Goal: Information Seeking & Learning: Learn about a topic

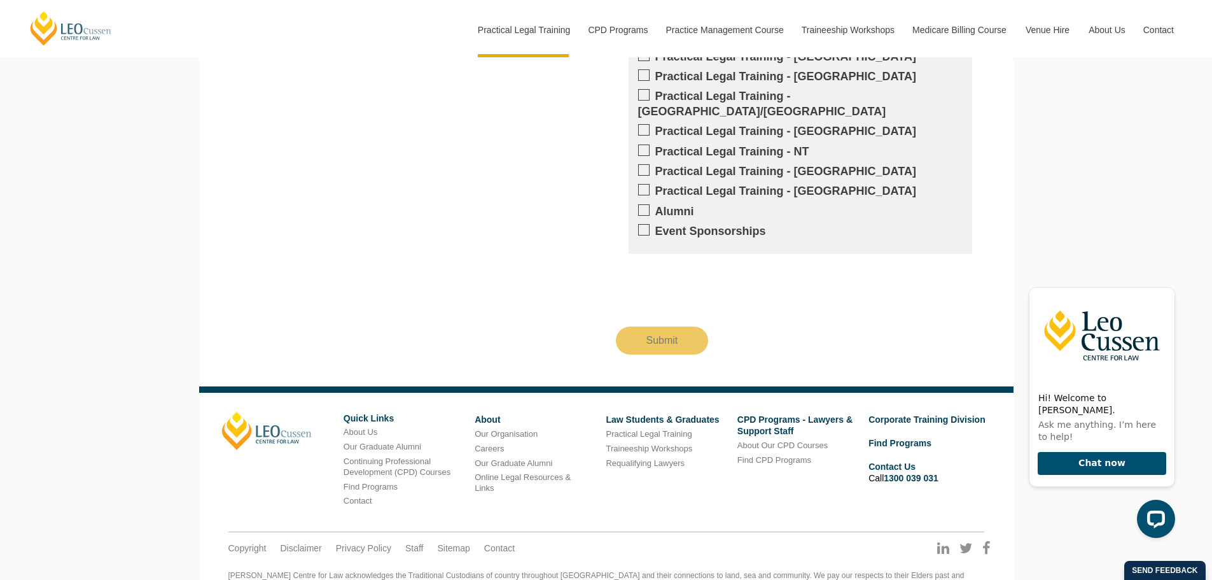
scroll to position [1336, 0]
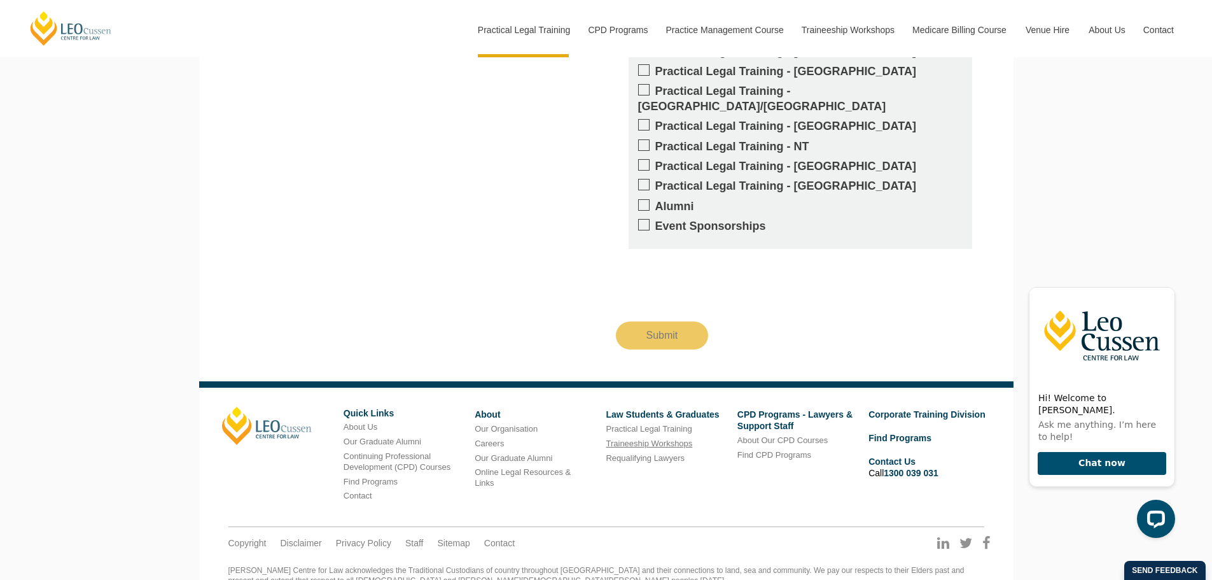
click at [638, 438] on link "Traineeship Workshops" at bounding box center [649, 443] width 87 height 10
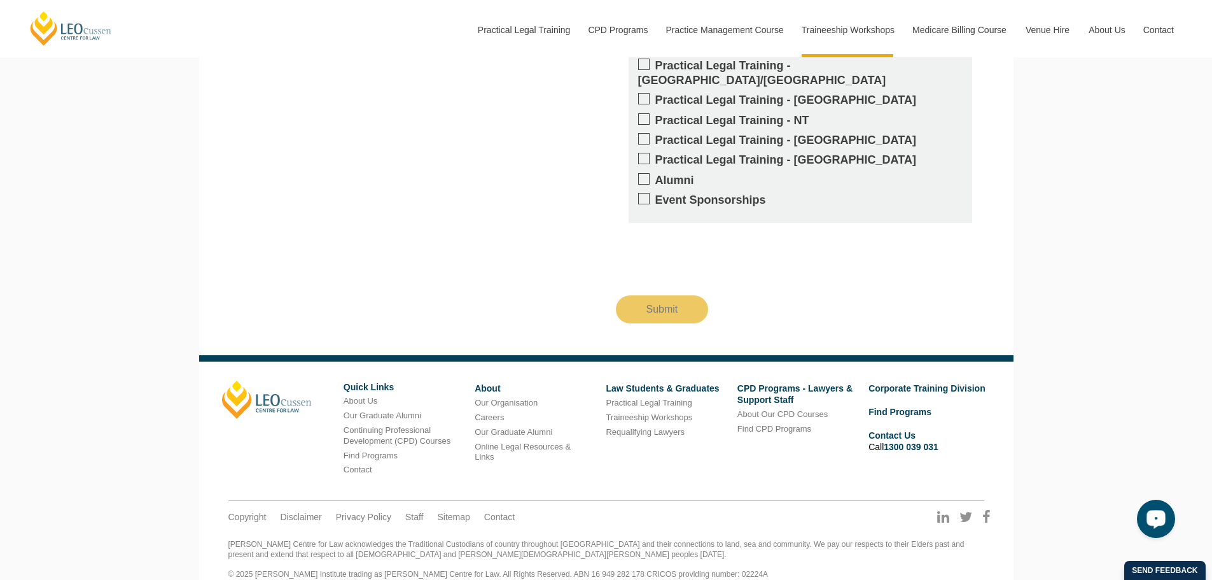
scroll to position [1392, 0]
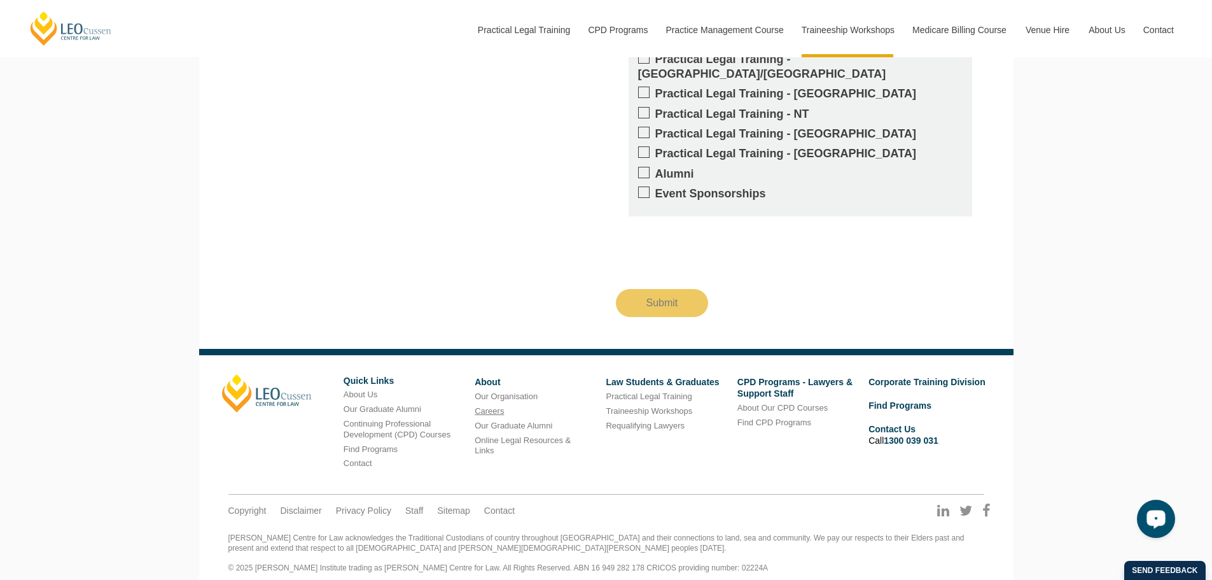
click at [489, 406] on link "Careers" at bounding box center [489, 411] width 29 height 10
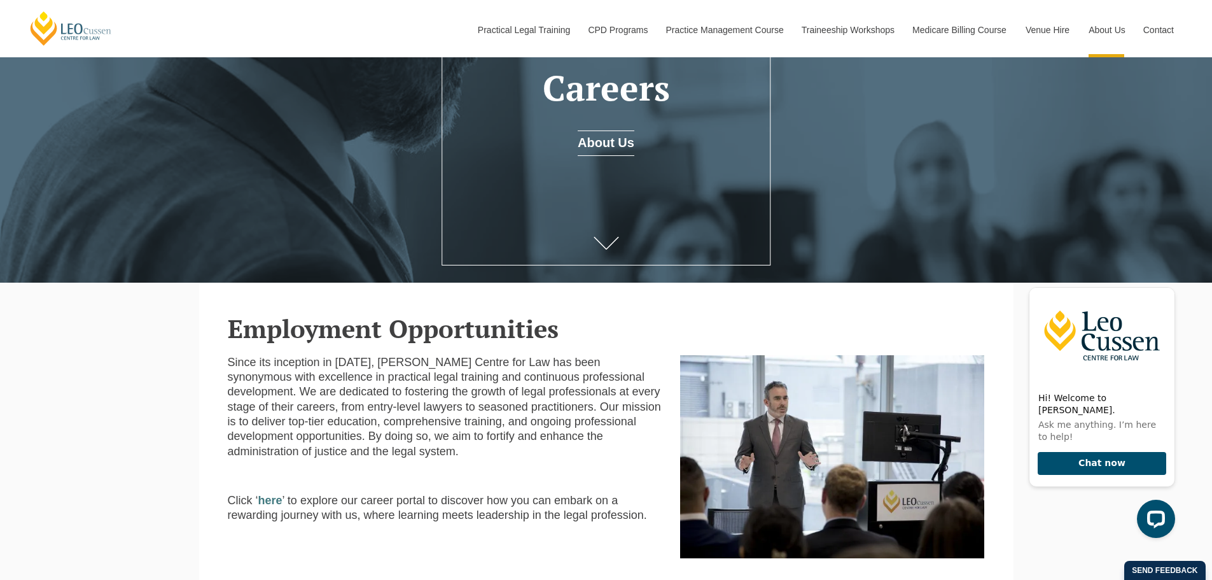
scroll to position [382, 0]
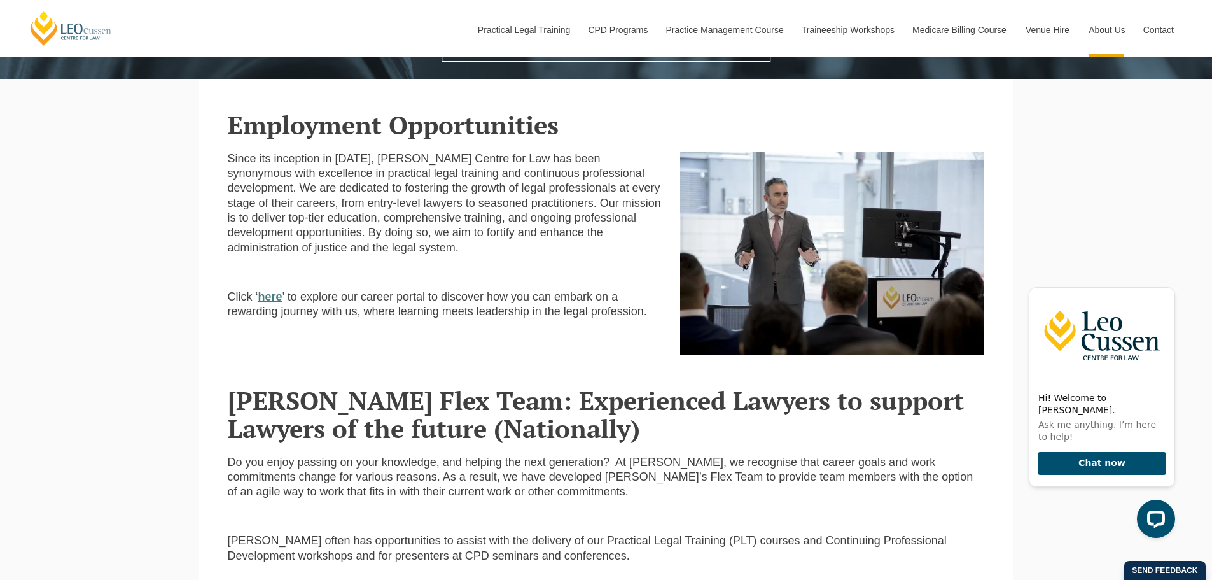
click at [263, 297] on strong "here" at bounding box center [270, 296] width 24 height 13
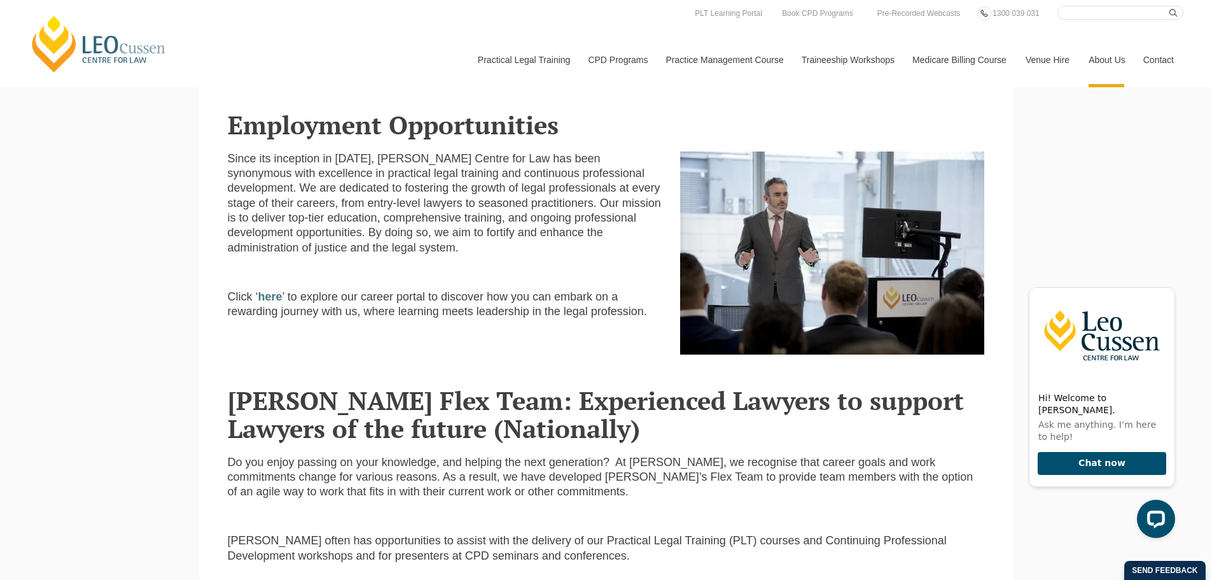
click at [1098, 17] on input "Search here" at bounding box center [1121, 13] width 126 height 14
type input "job advert"
click at [1170, 6] on button "submit" at bounding box center [1177, 13] width 14 height 14
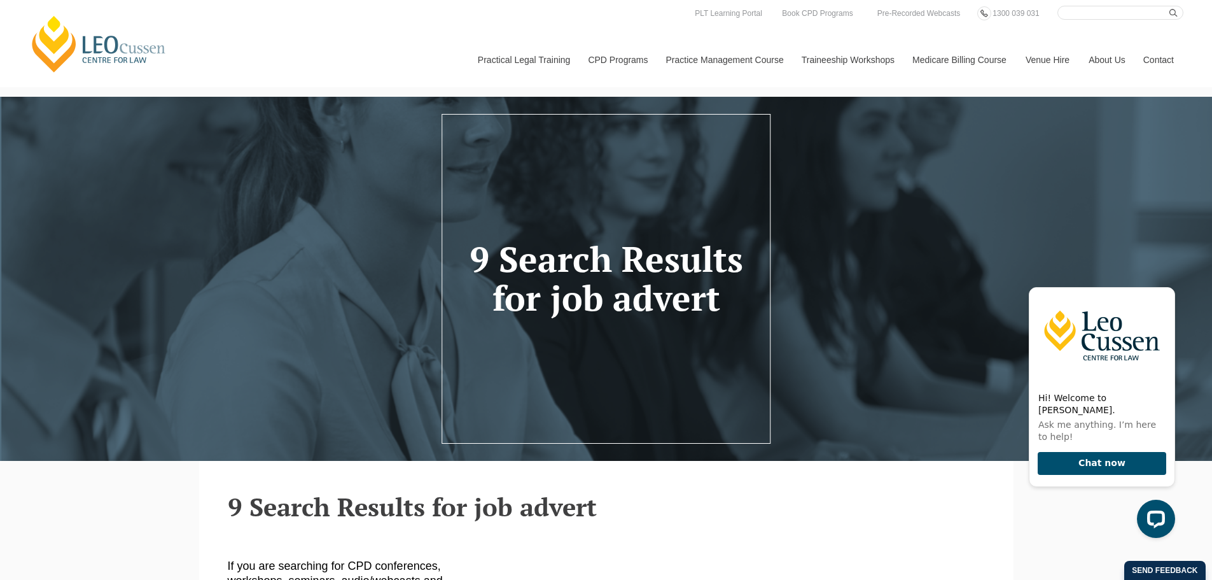
click at [1080, 11] on input "Search here" at bounding box center [1121, 13] width 126 height 14
type input "hiring staff"
click at [1170, 6] on button "submit" at bounding box center [1177, 13] width 14 height 14
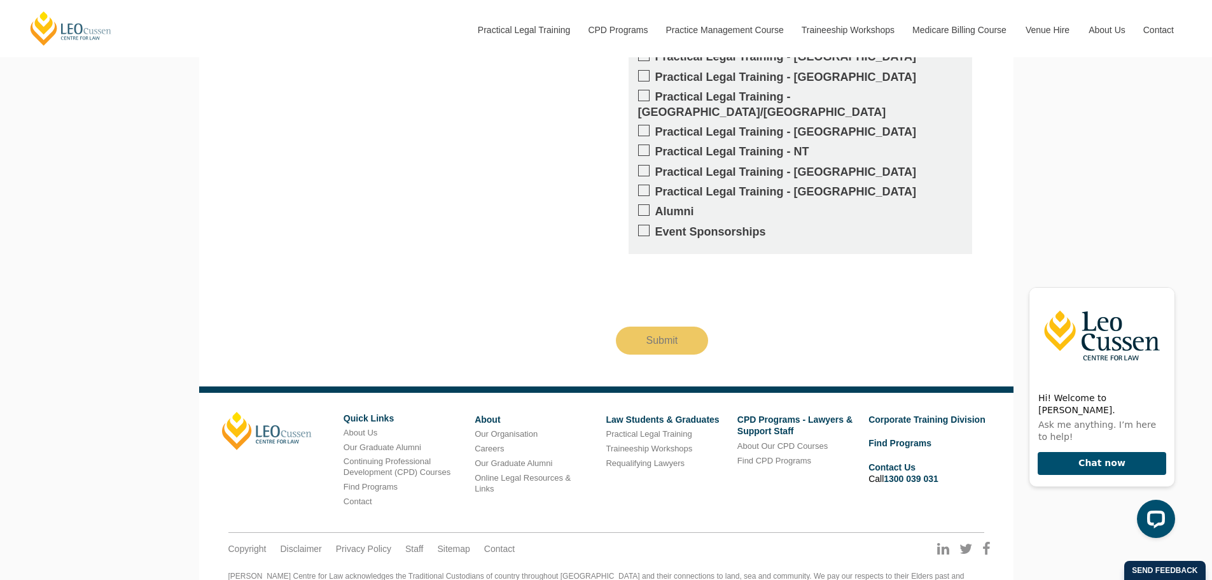
scroll to position [1539, 0]
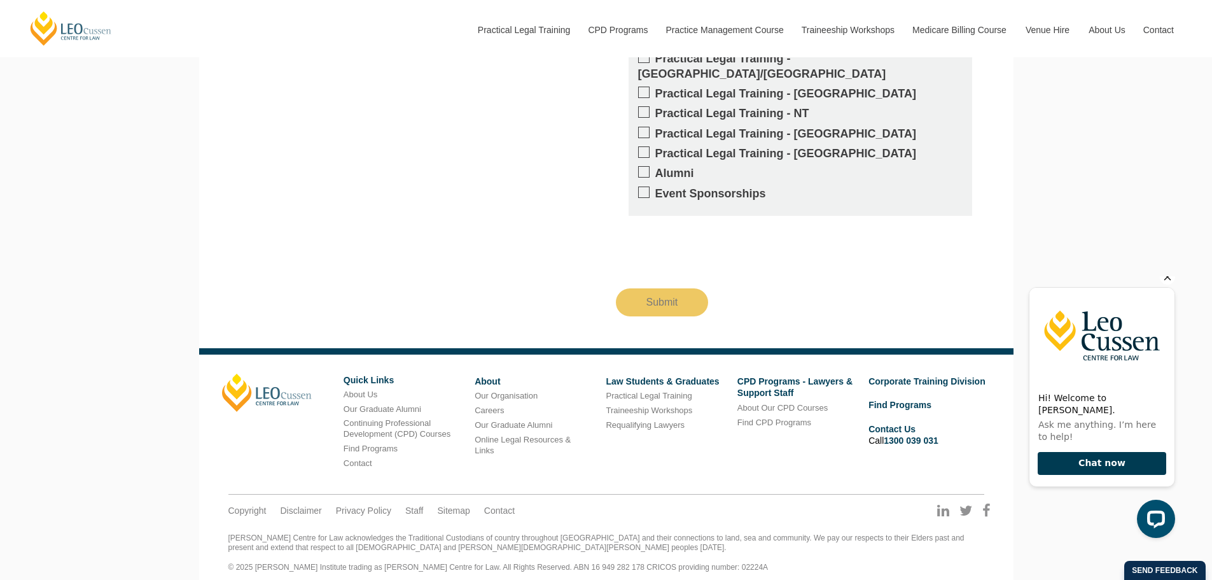
click at [1097, 459] on button "Chat now" at bounding box center [1102, 464] width 129 height 24
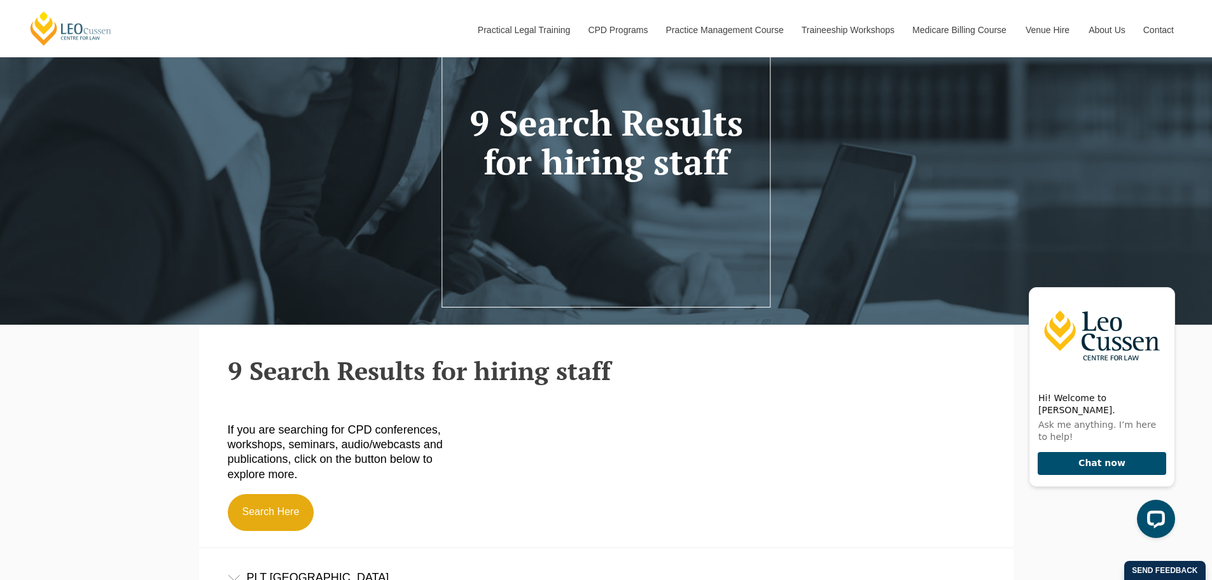
scroll to position [0, 0]
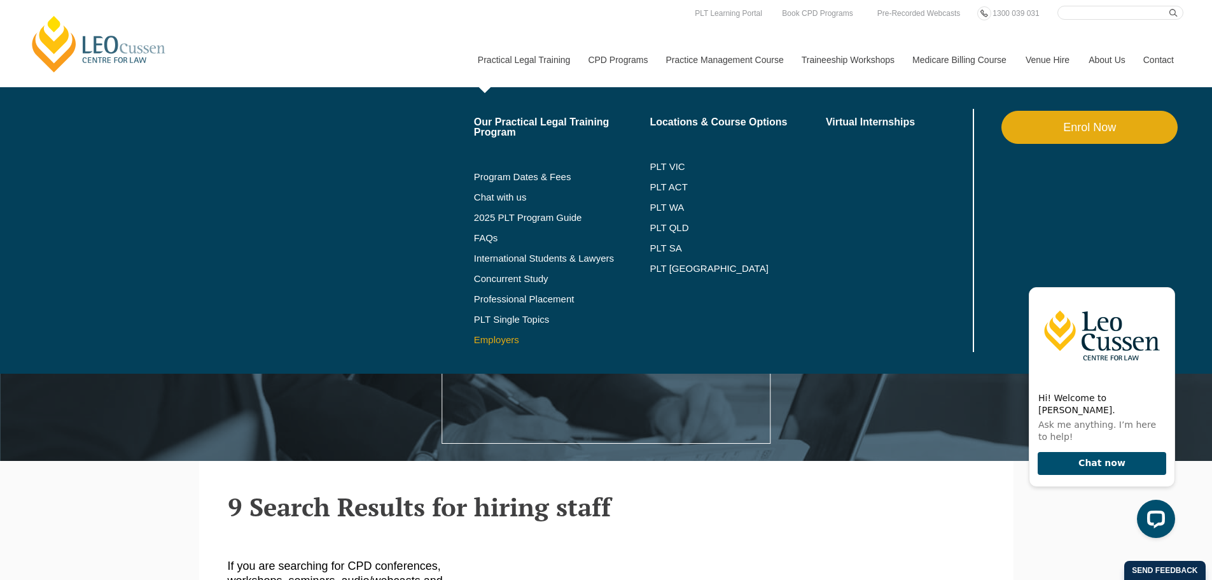
click at [508, 343] on link "Employers" at bounding box center [562, 340] width 176 height 10
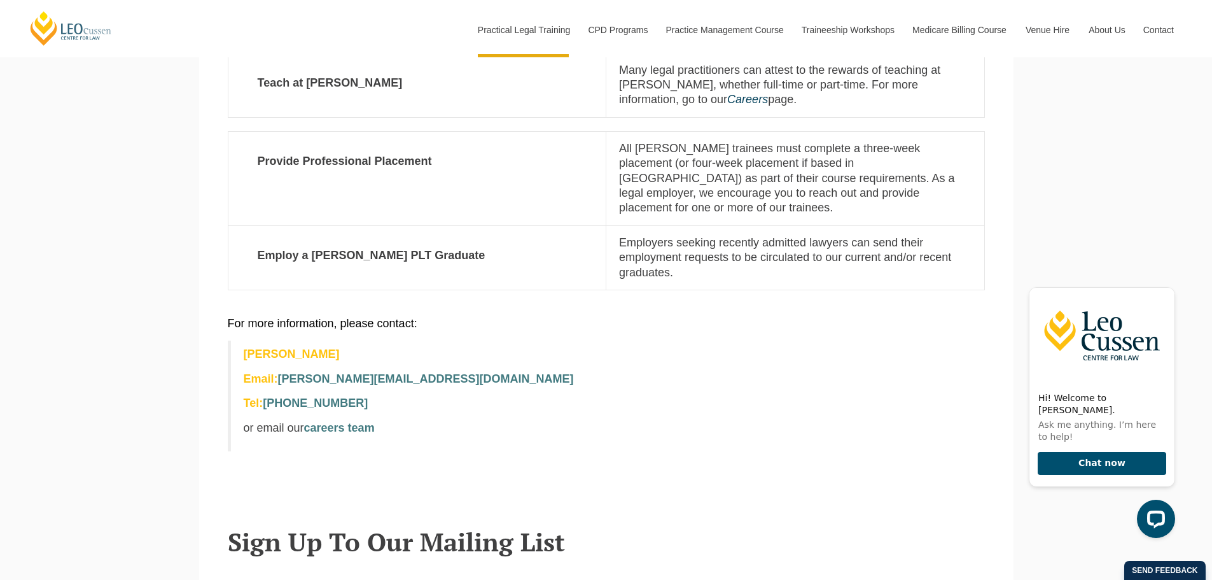
scroll to position [700, 0]
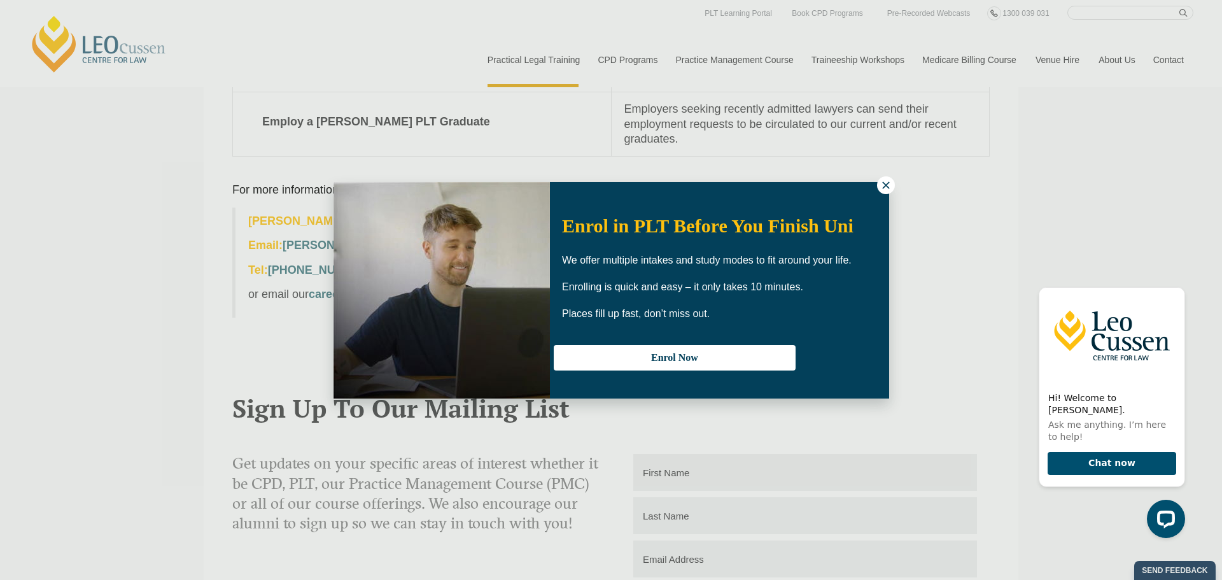
click at [886, 183] on icon at bounding box center [885, 184] width 11 height 11
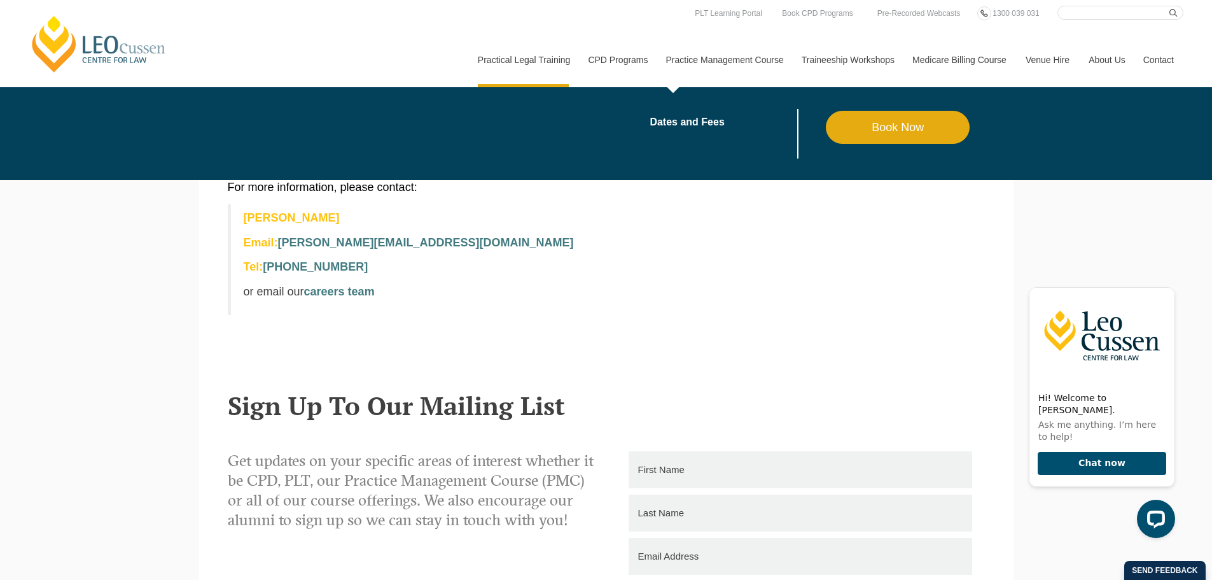
click at [711, 55] on link "Practice Management Course" at bounding box center [725, 59] width 136 height 55
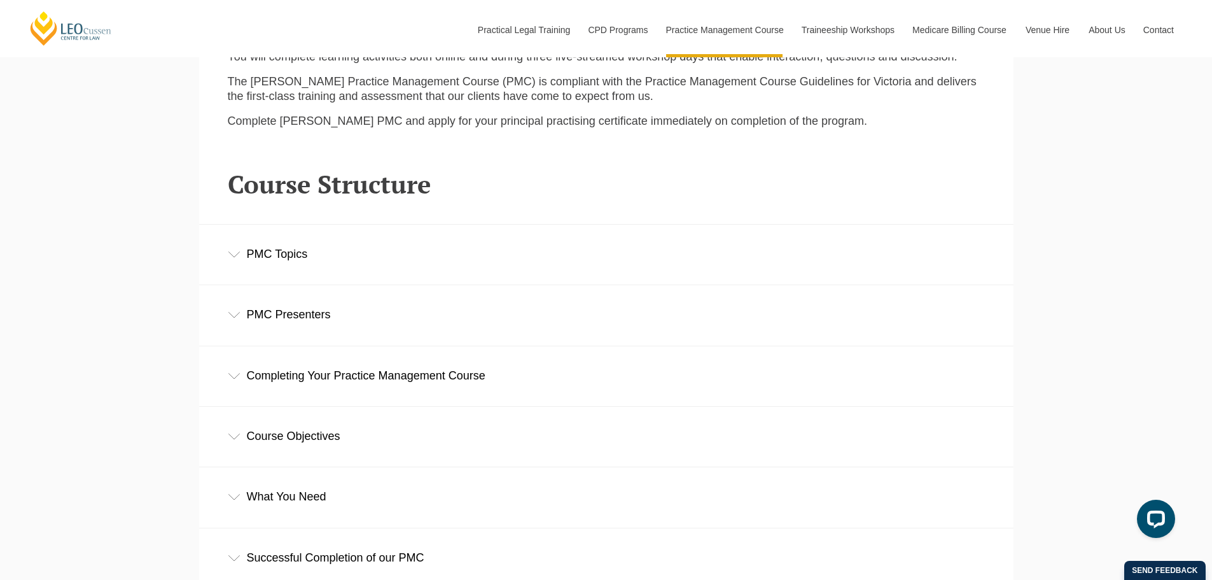
scroll to position [1718, 0]
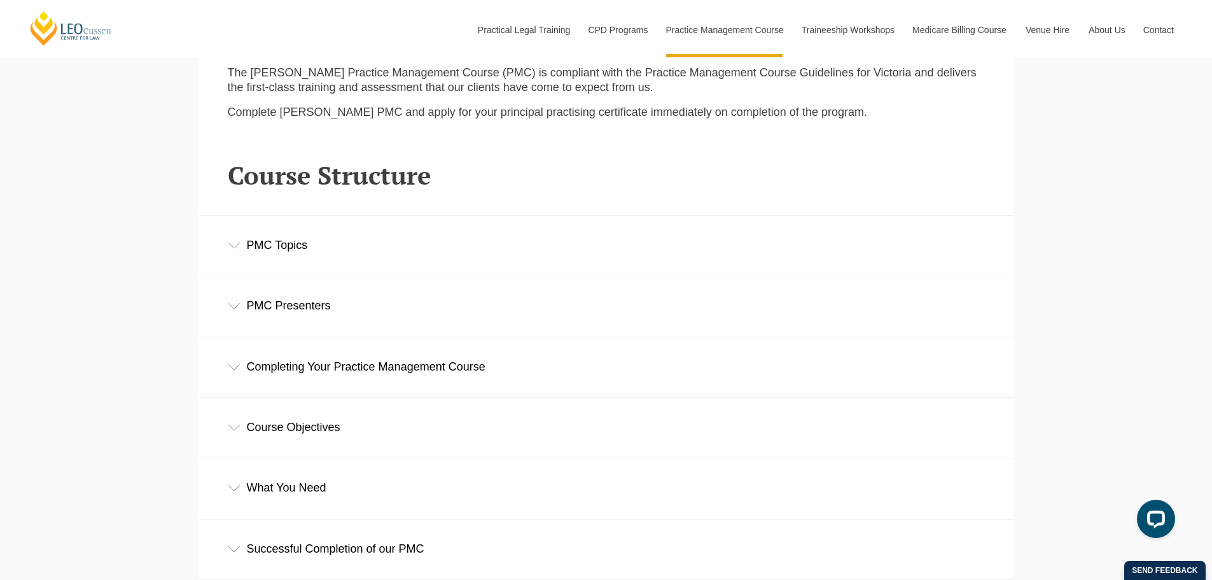
click at [230, 242] on div "PMC Topics" at bounding box center [606, 245] width 814 height 59
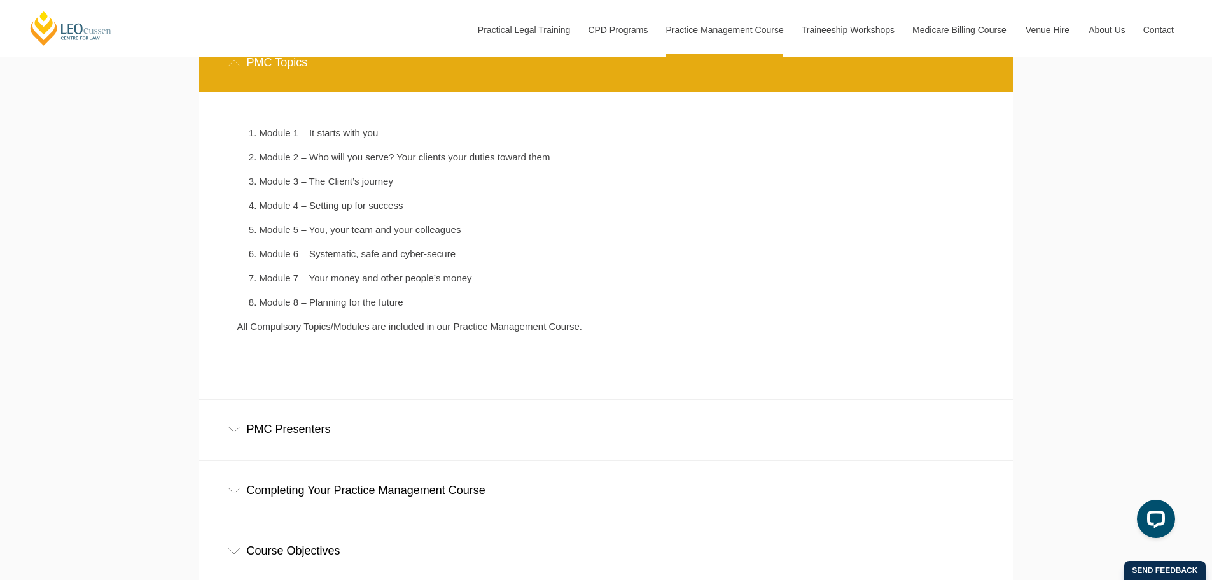
scroll to position [1973, 0]
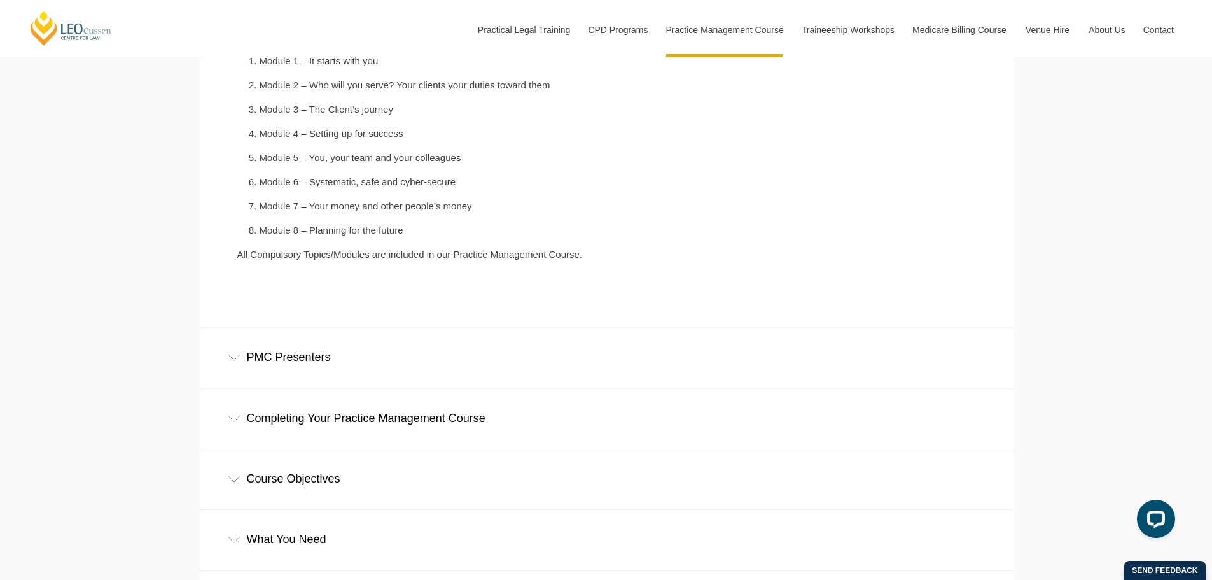
click at [230, 358] on icon at bounding box center [234, 357] width 13 height 6
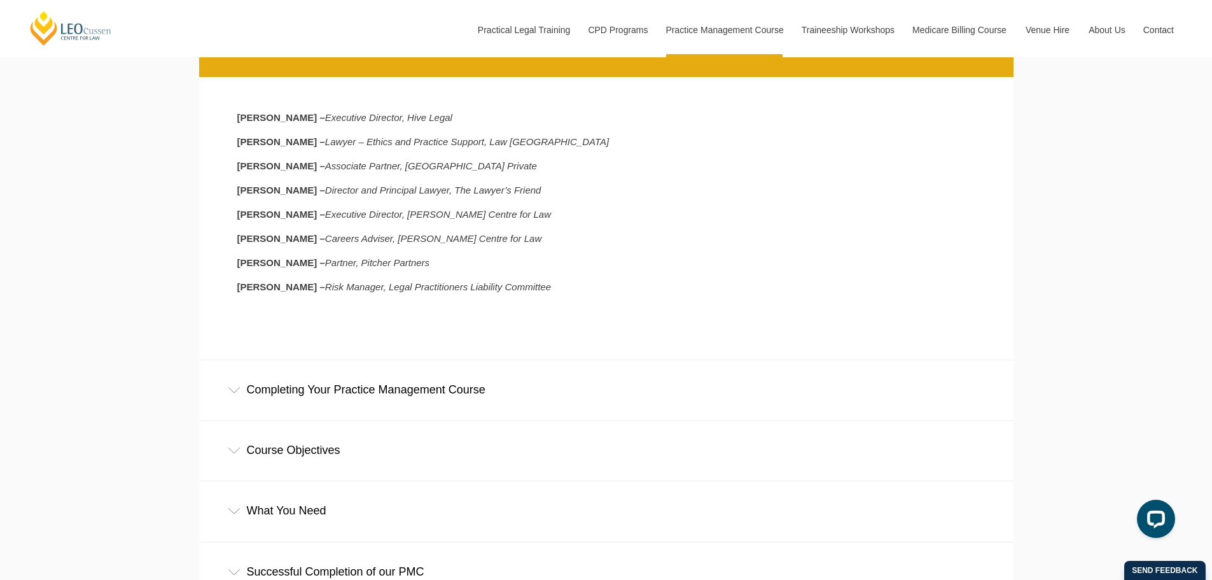
scroll to position [2354, 0]
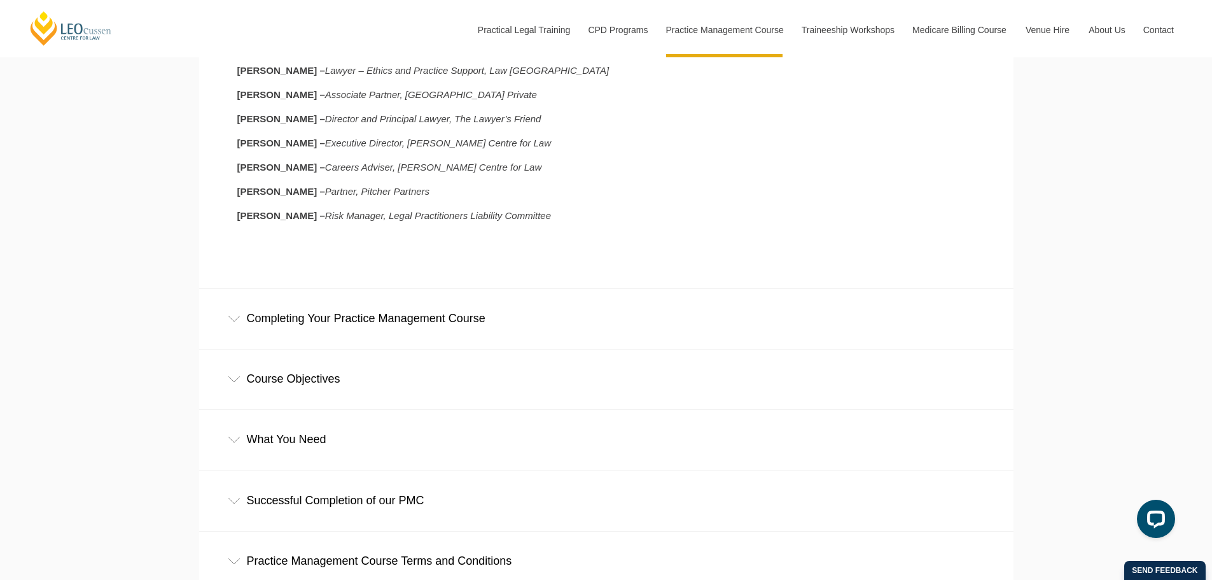
click at [239, 326] on div "Completing Your Practice Management Course" at bounding box center [606, 318] width 814 height 59
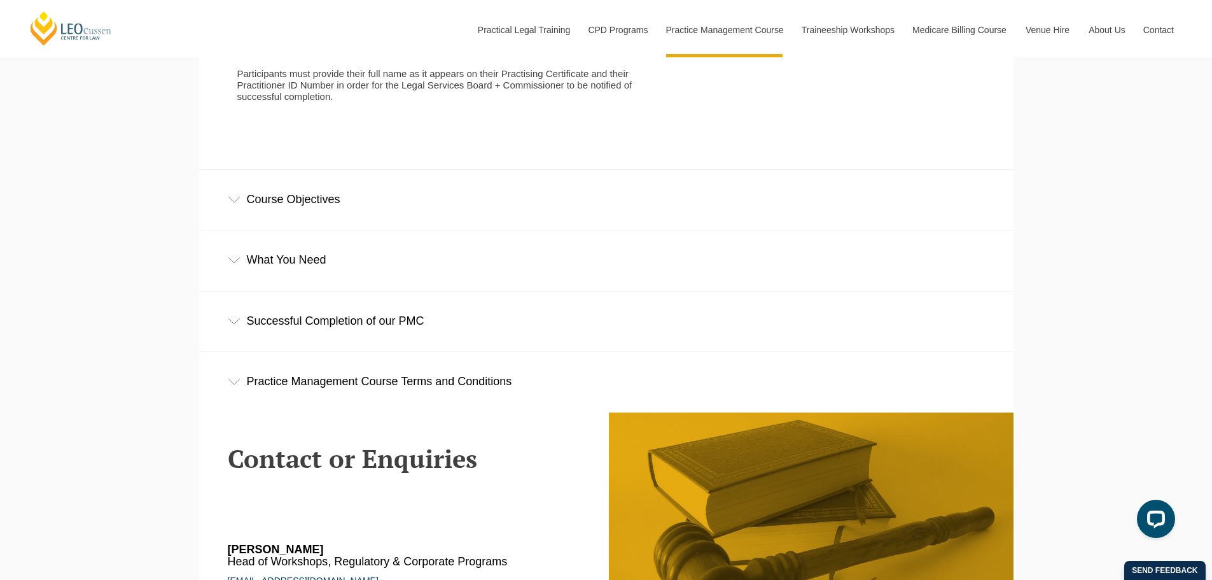
scroll to position [3118, 0]
click at [230, 202] on icon at bounding box center [234, 199] width 13 height 6
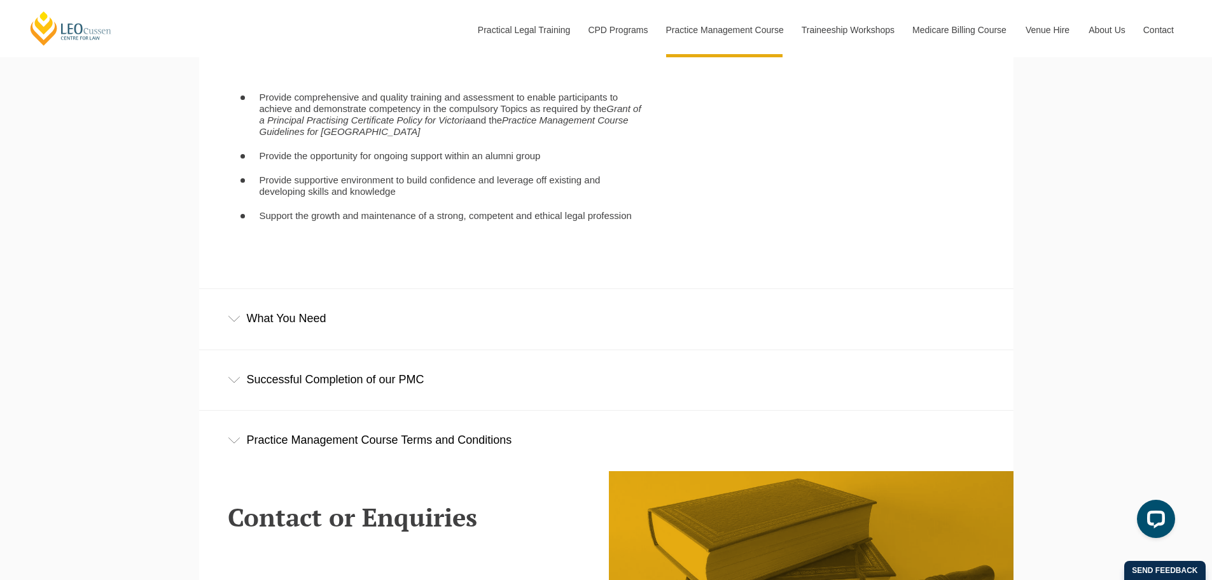
scroll to position [3309, 0]
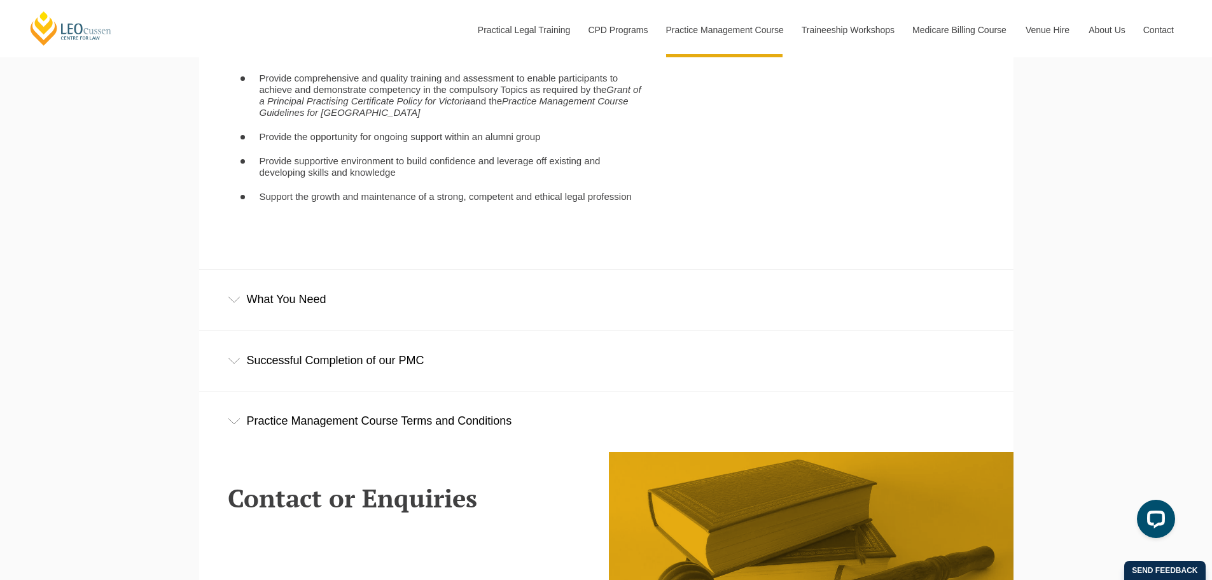
click at [246, 322] on div "What You Need" at bounding box center [606, 299] width 814 height 59
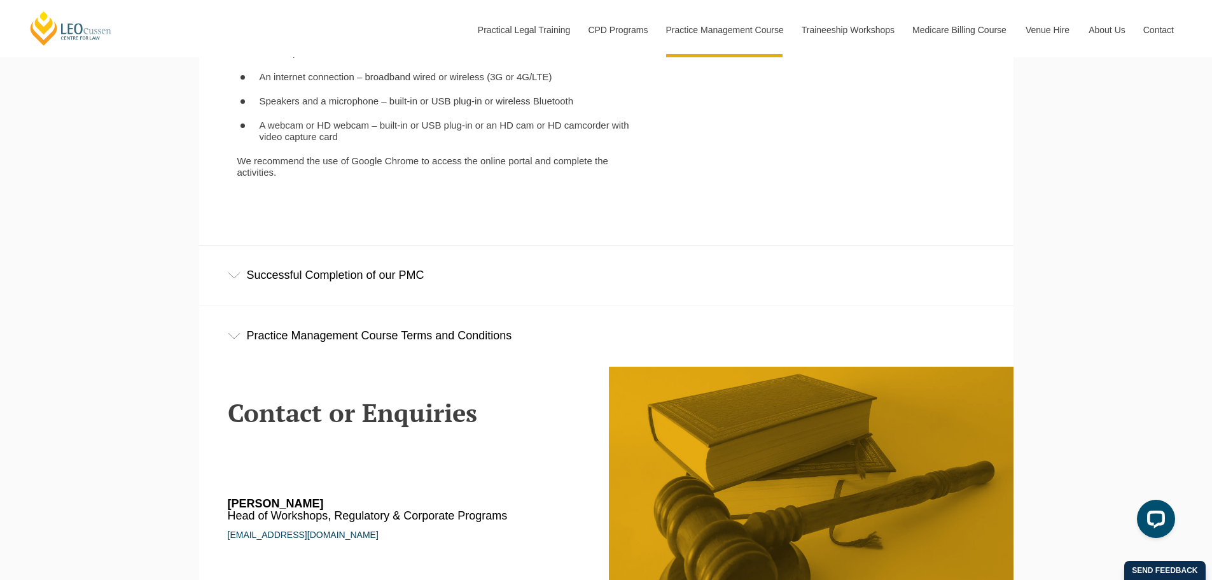
scroll to position [3754, 0]
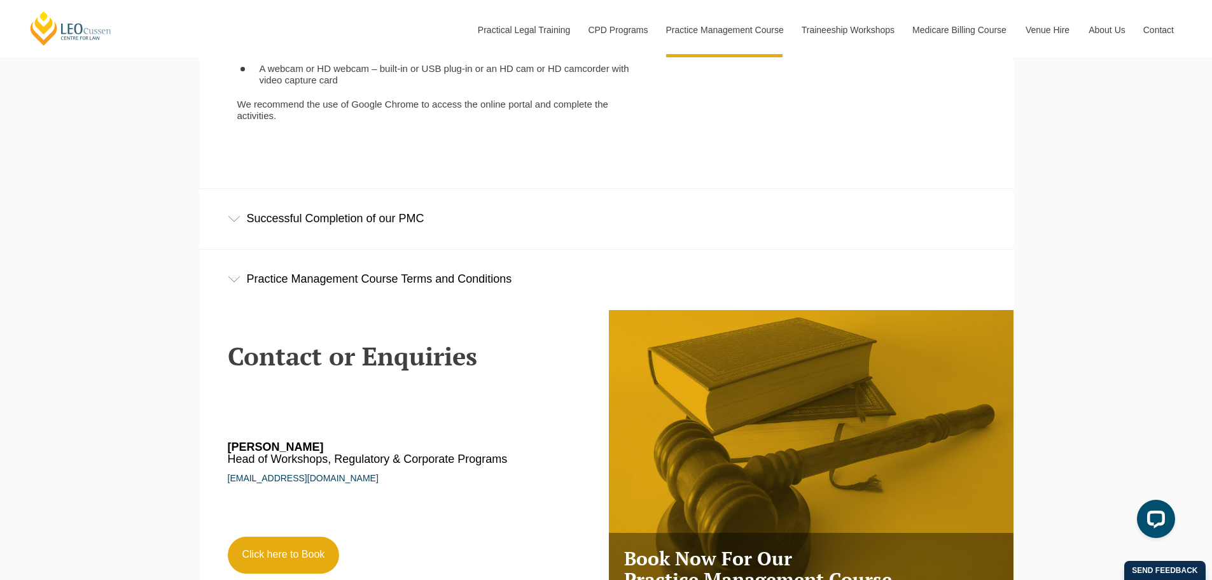
click at [241, 297] on div "Practice Management Course Terms and Conditions" at bounding box center [606, 278] width 814 height 59
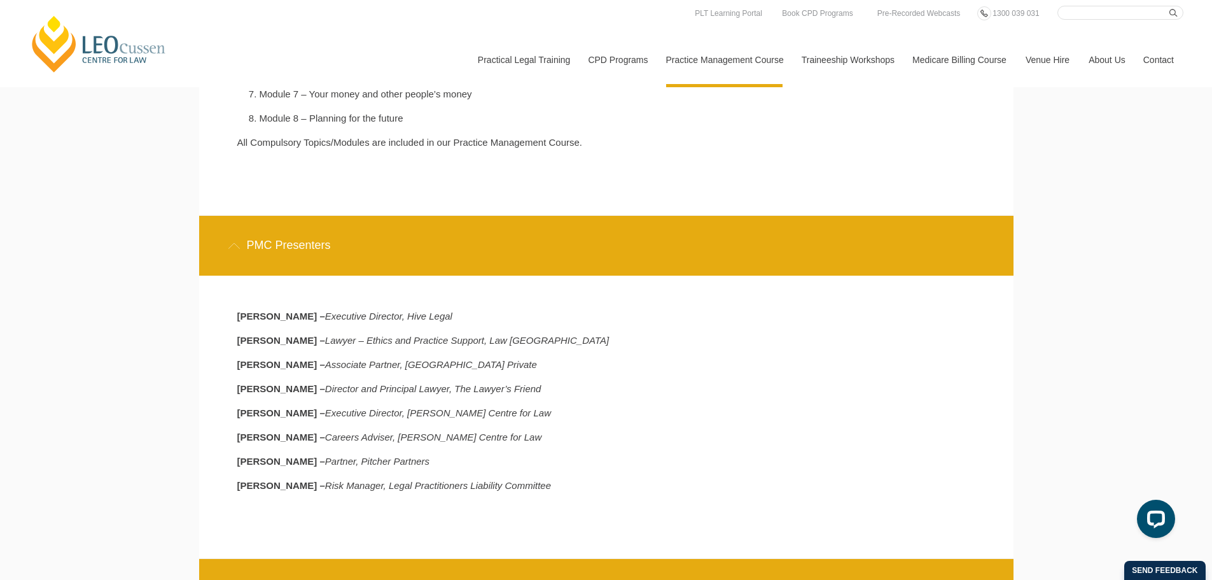
scroll to position [1845, 0]
